Goal: Task Accomplishment & Management: Complete application form

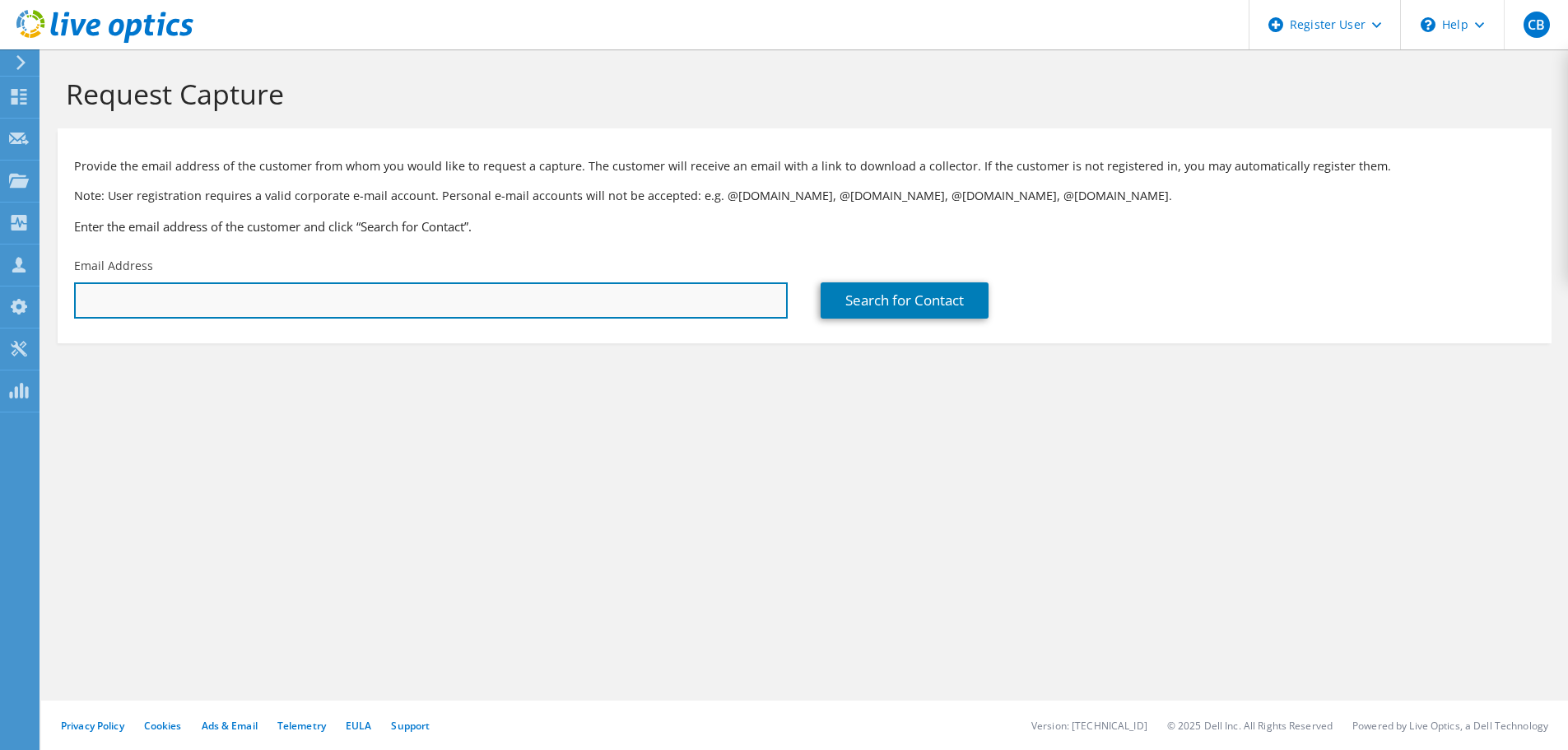
click at [462, 308] on input "text" at bounding box center [431, 300] width 714 height 36
paste input "[EMAIL_ADDRESS][DOMAIN_NAME]"
type input "[EMAIL_ADDRESS][DOMAIN_NAME]"
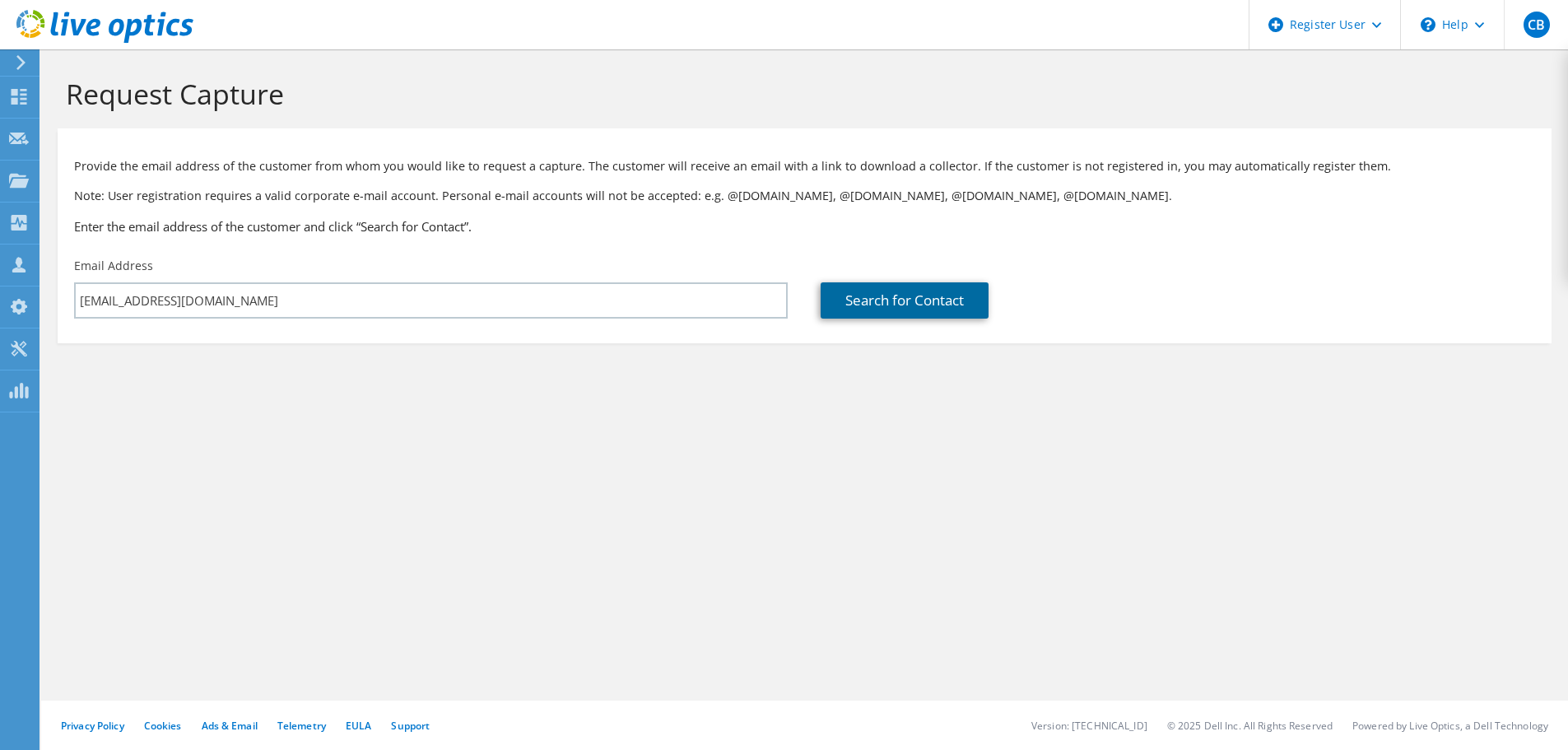
click at [912, 316] on link "Search for Contact" at bounding box center [905, 300] width 168 height 36
type input "CENTRAL RURAL ELECTIC COOP"
type input "Austin"
type input "Burns"
type input "[GEOGRAPHIC_DATA]"
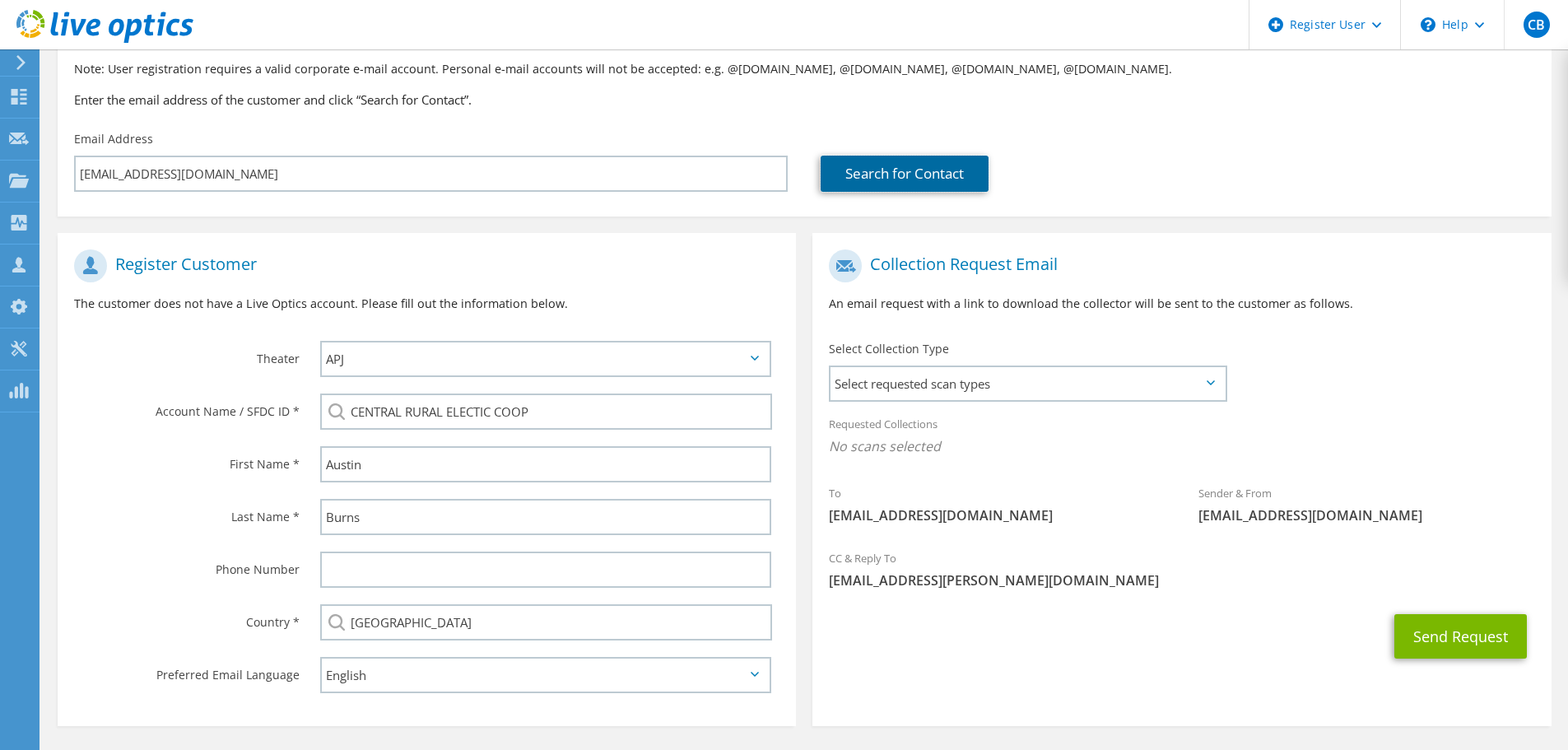
scroll to position [165, 0]
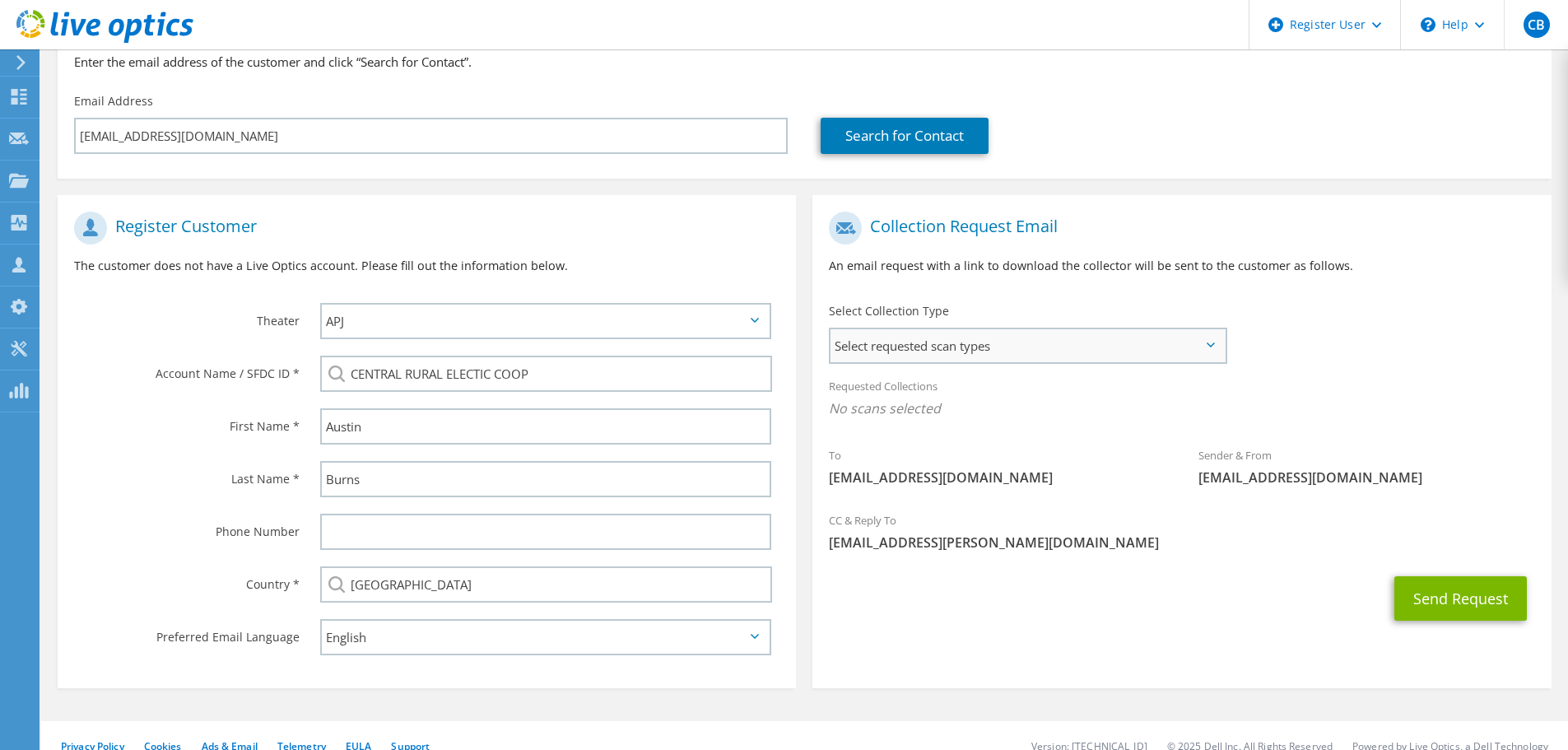
click at [1062, 351] on span "Select requested scan types" at bounding box center [1027, 345] width 394 height 33
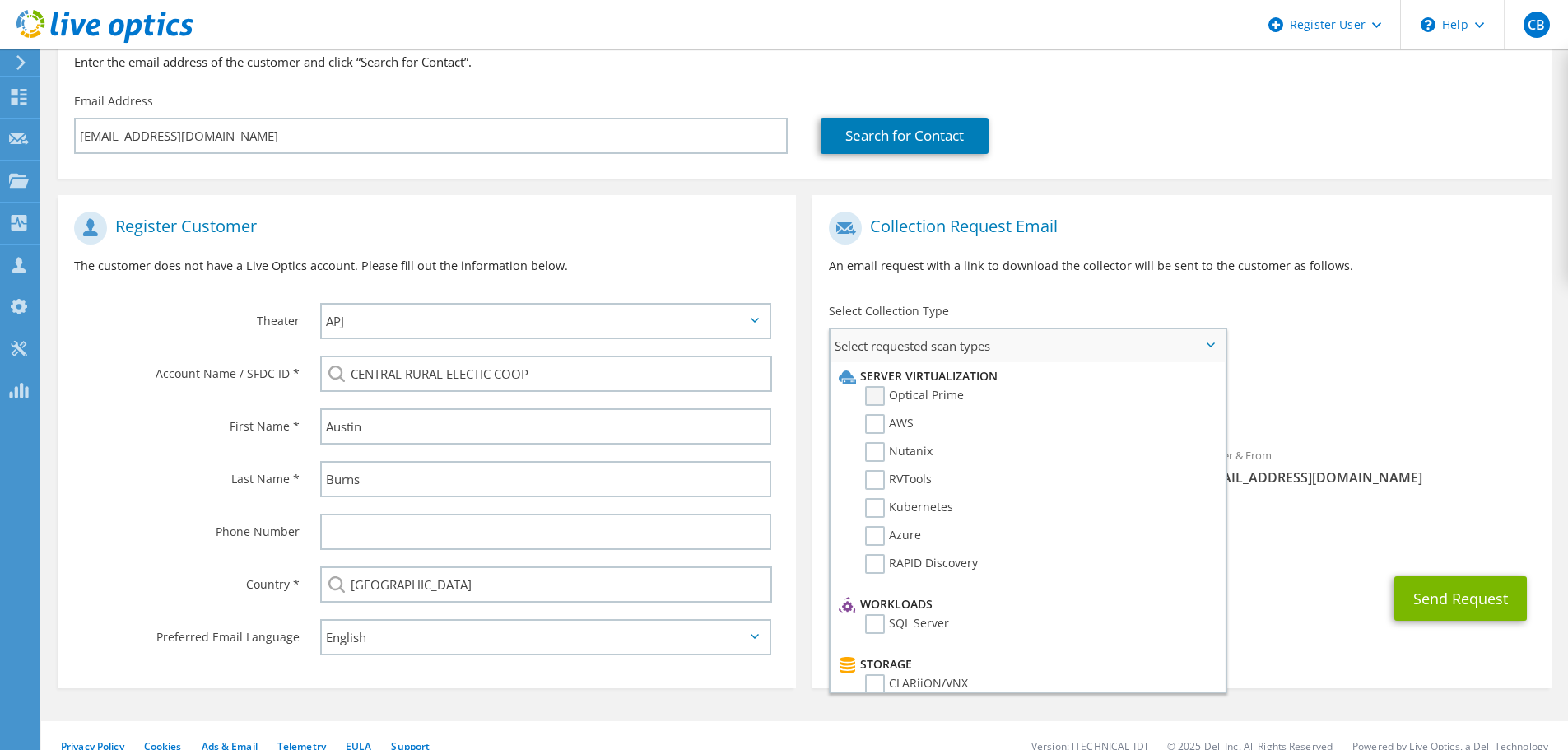
click at [880, 398] on label "Optical Prime" at bounding box center [915, 396] width 99 height 20
click at [0, 0] on input "Optical Prime" at bounding box center [0, 0] width 0 height 0
click at [1467, 508] on div "CC & Reply To case.buscho@dell.com" at bounding box center [1181, 536] width 738 height 57
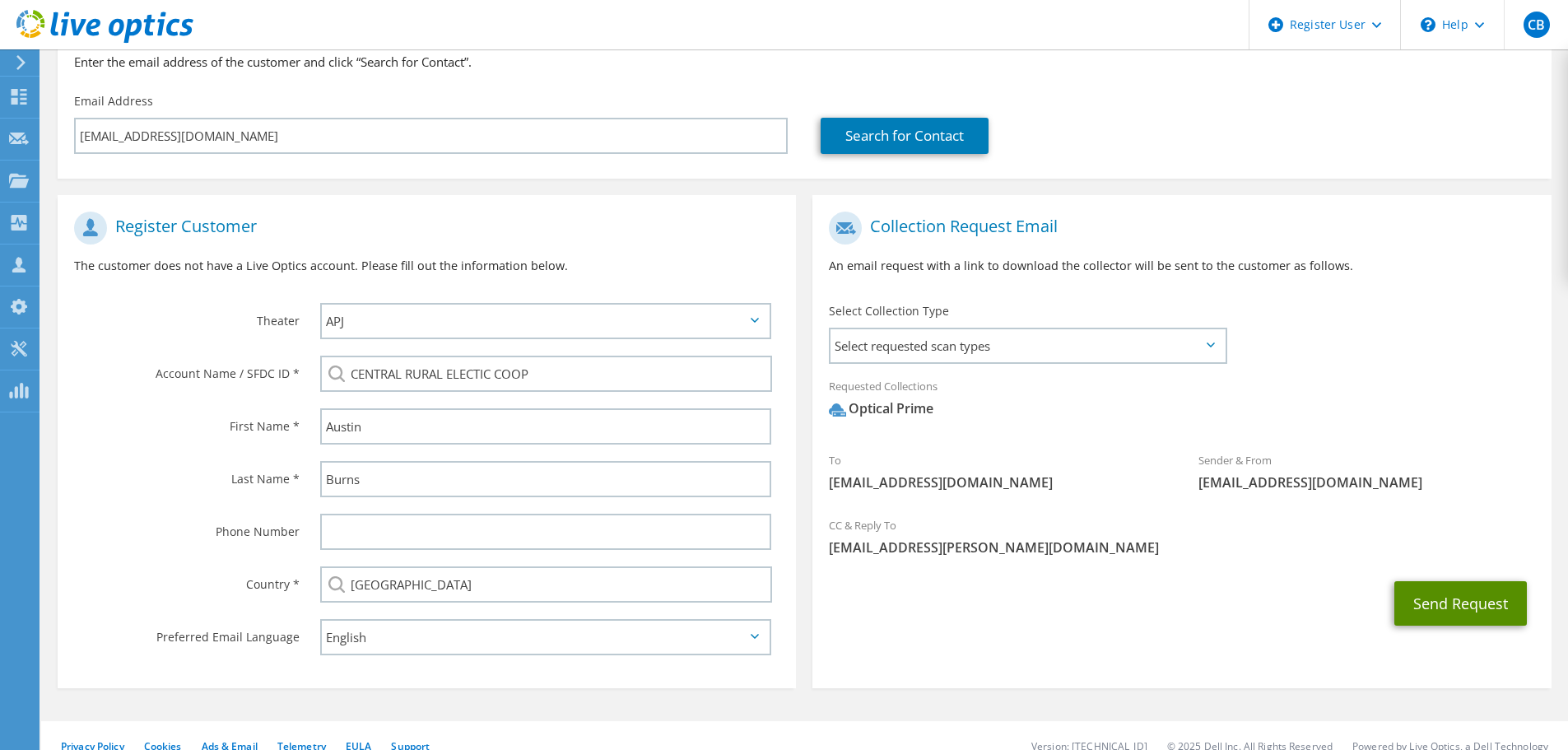
click at [1489, 599] on button "Send Request" at bounding box center [1460, 603] width 132 height 44
